Goal: Find specific page/section: Find specific page/section

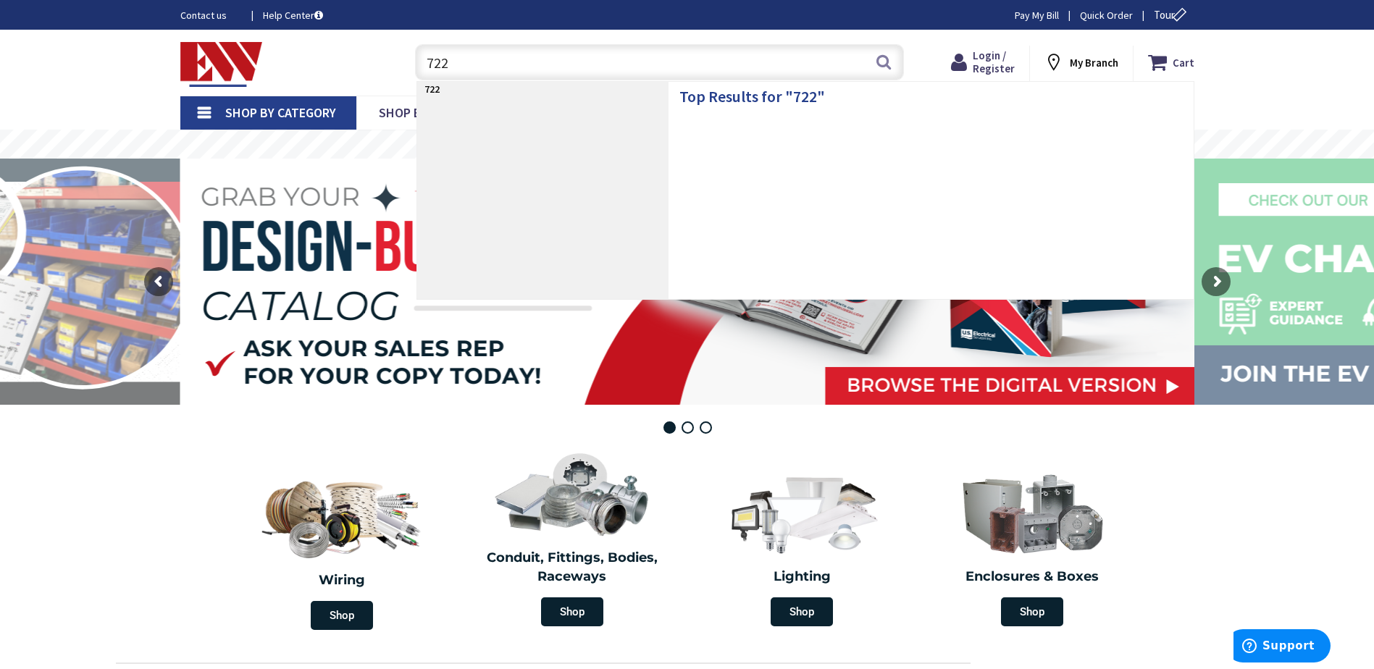
type input "7223"
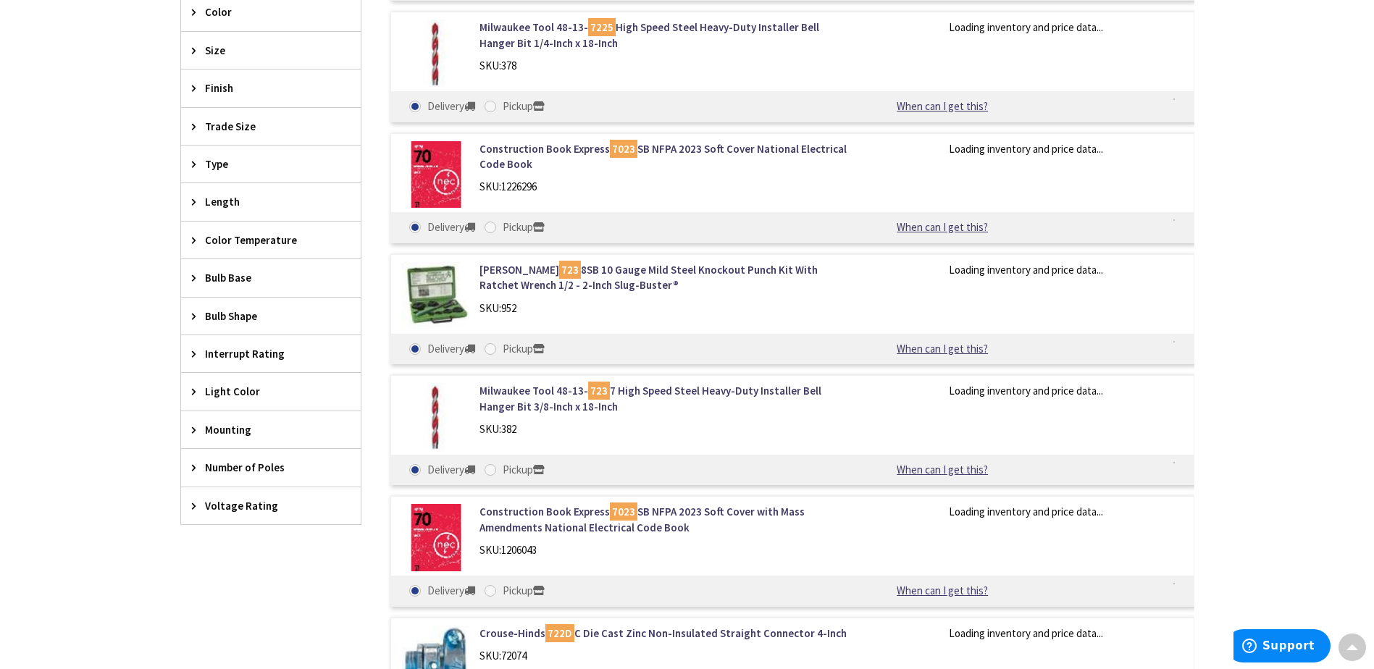
scroll to position [72, 0]
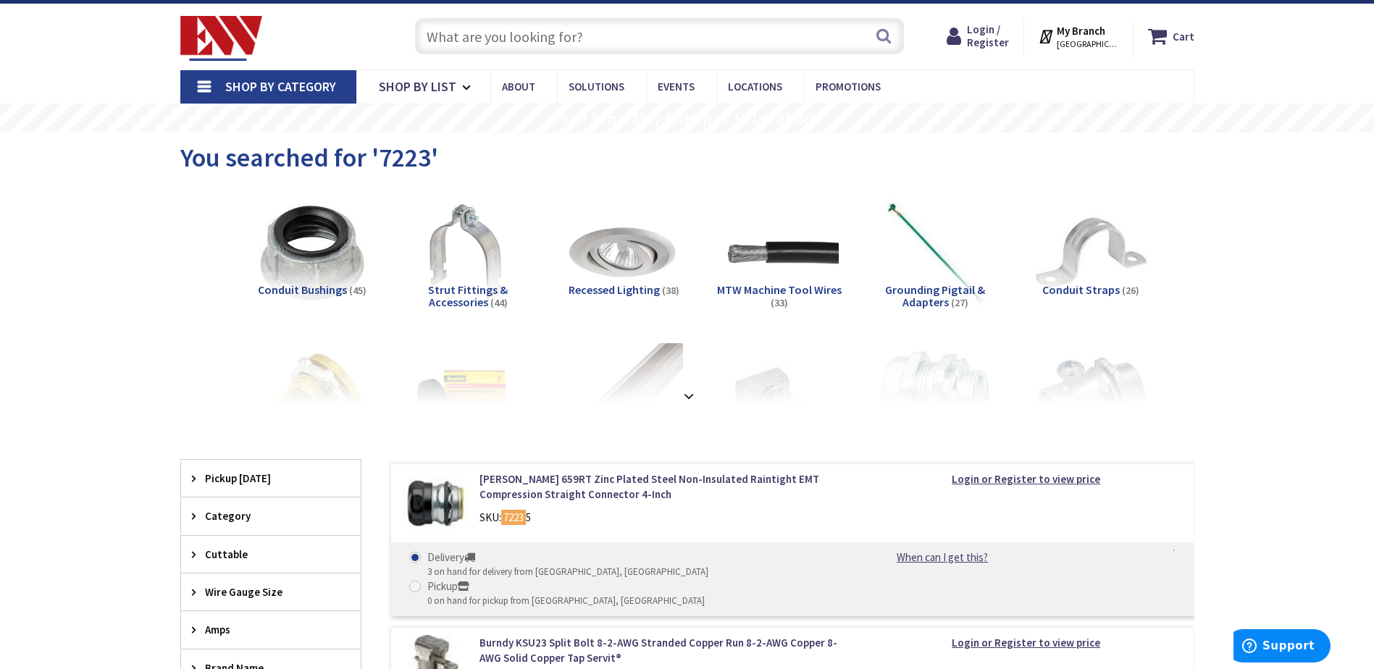
scroll to position [0, 0]
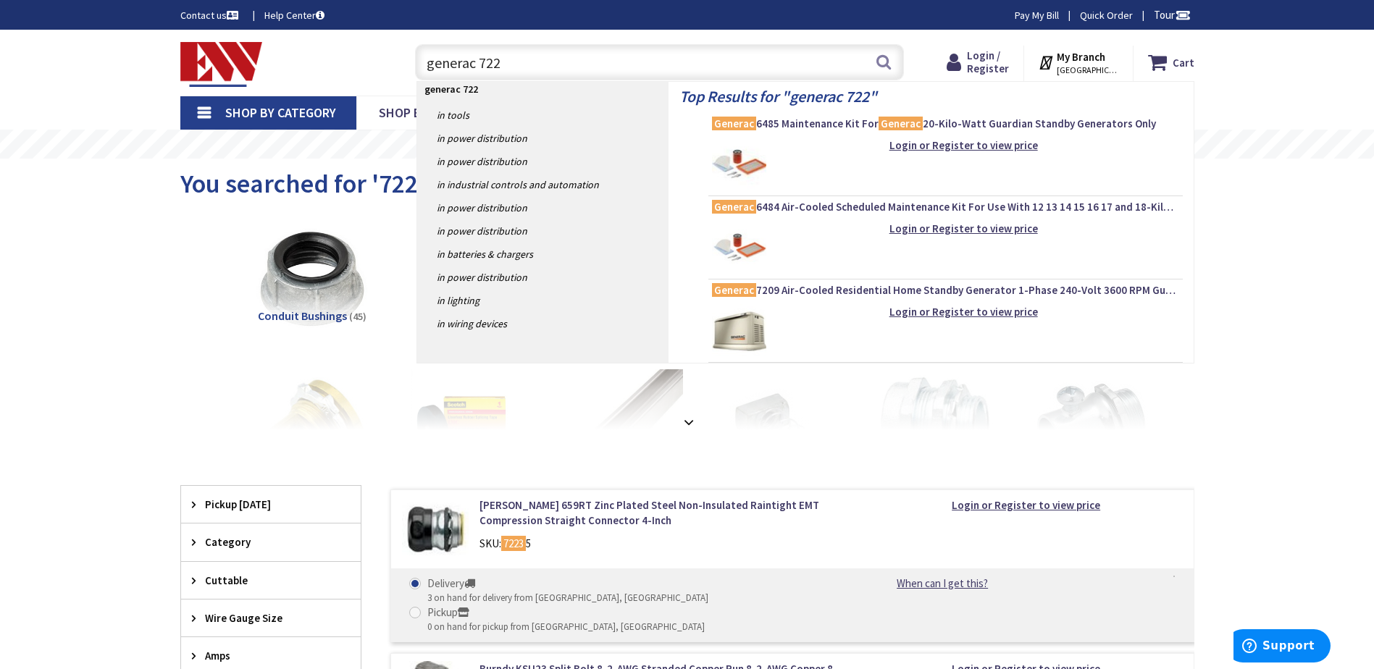
type input "generac 7223"
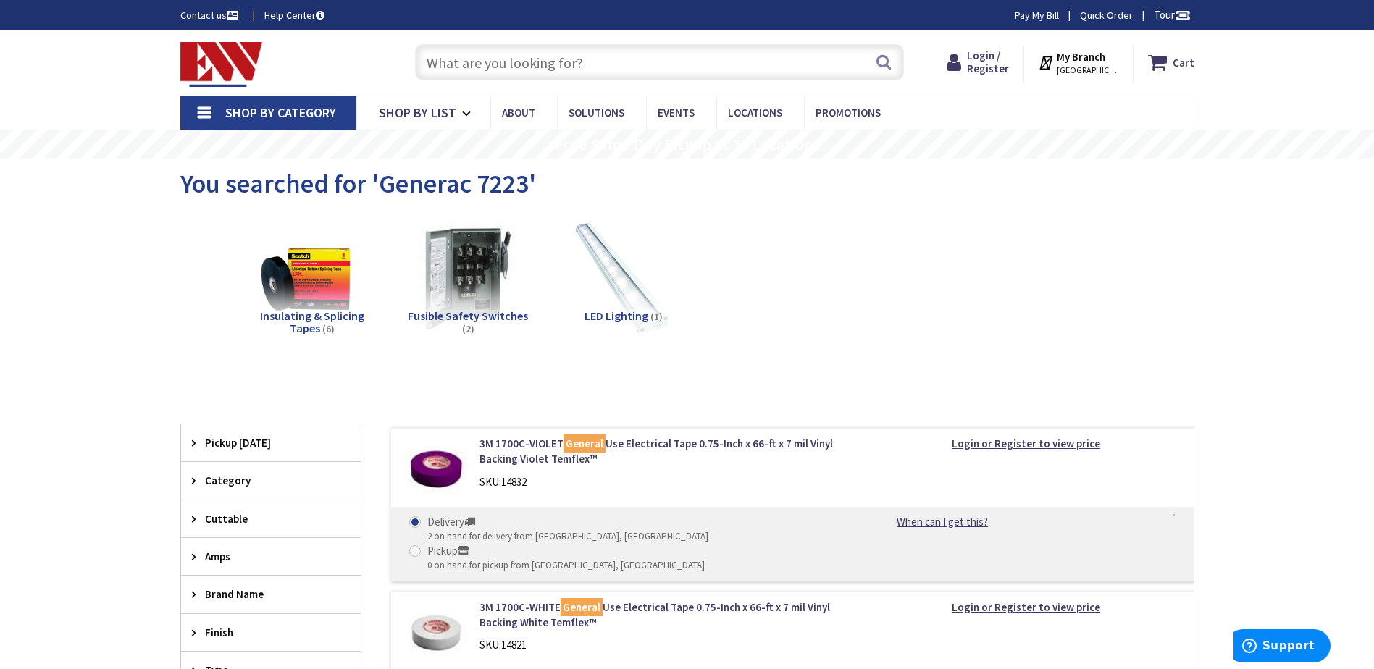
click at [464, 62] on input "text" at bounding box center [659, 62] width 489 height 36
